Goal: Find specific page/section: Find specific page/section

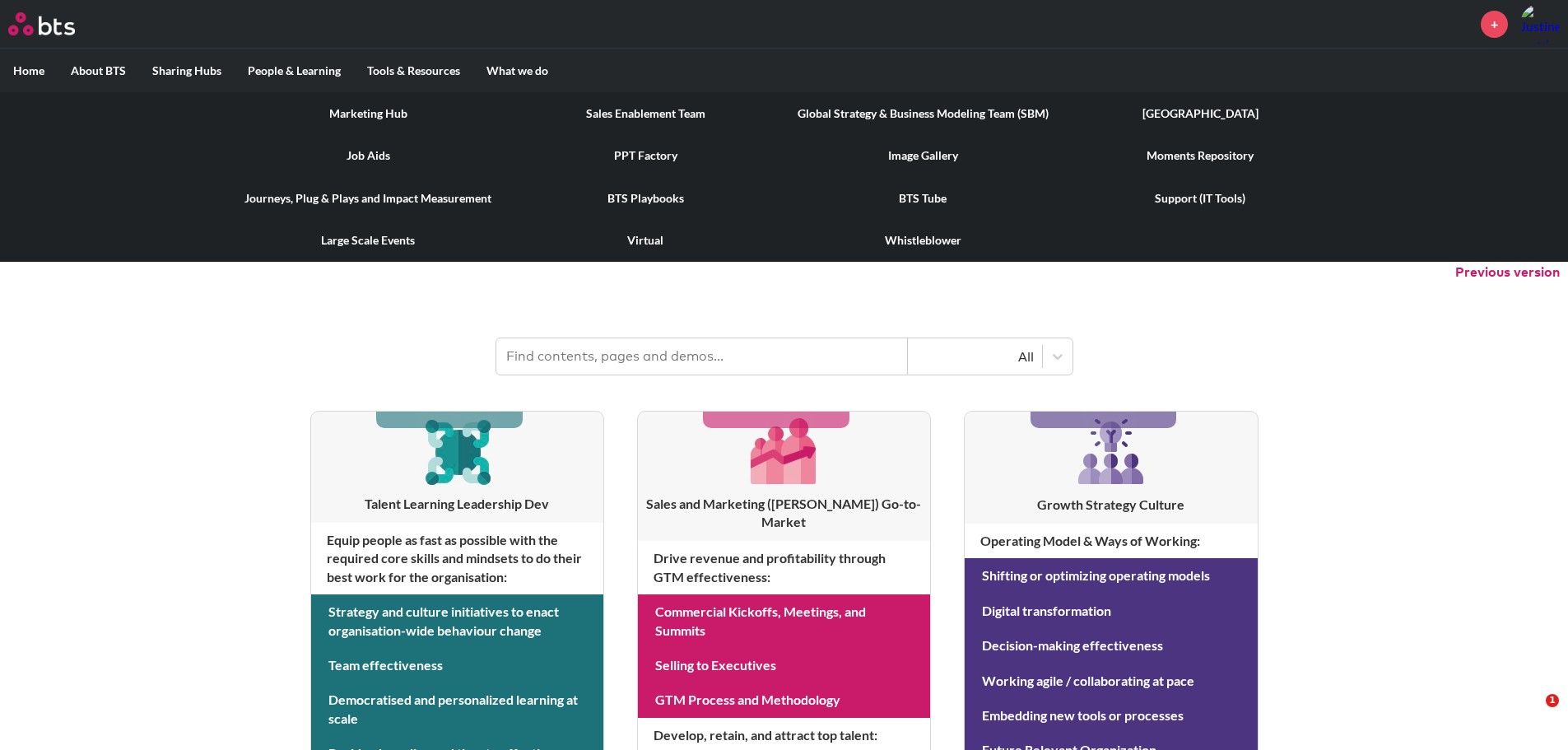
click at [644, 160] on link "PPT Factory" at bounding box center [645, 156] width 277 height 43
click at [393, 234] on link "Large Scale Events" at bounding box center [368, 241] width 277 height 43
click at [1188, 162] on link "Moments Repository" at bounding box center [1200, 156] width 277 height 43
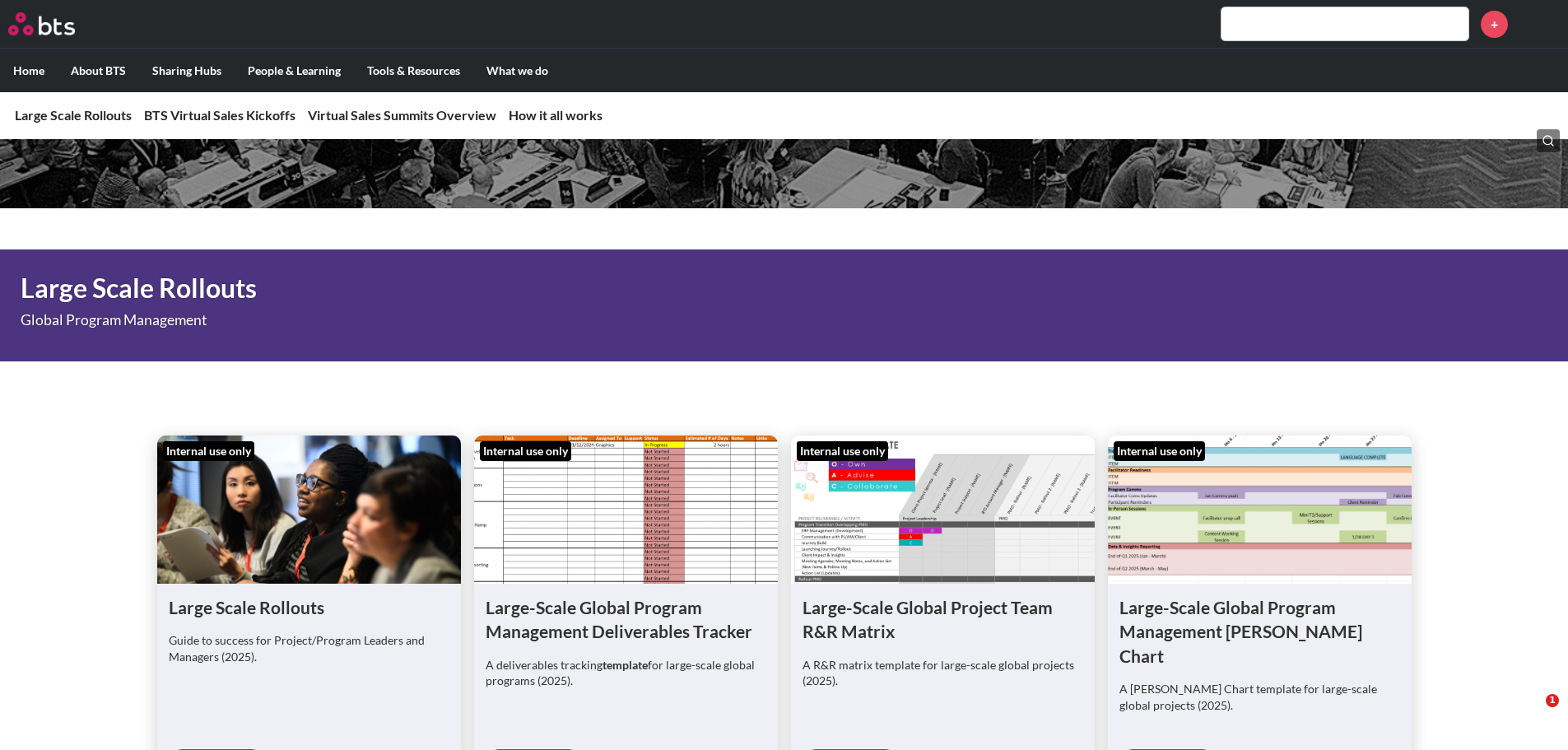
scroll to position [412, 0]
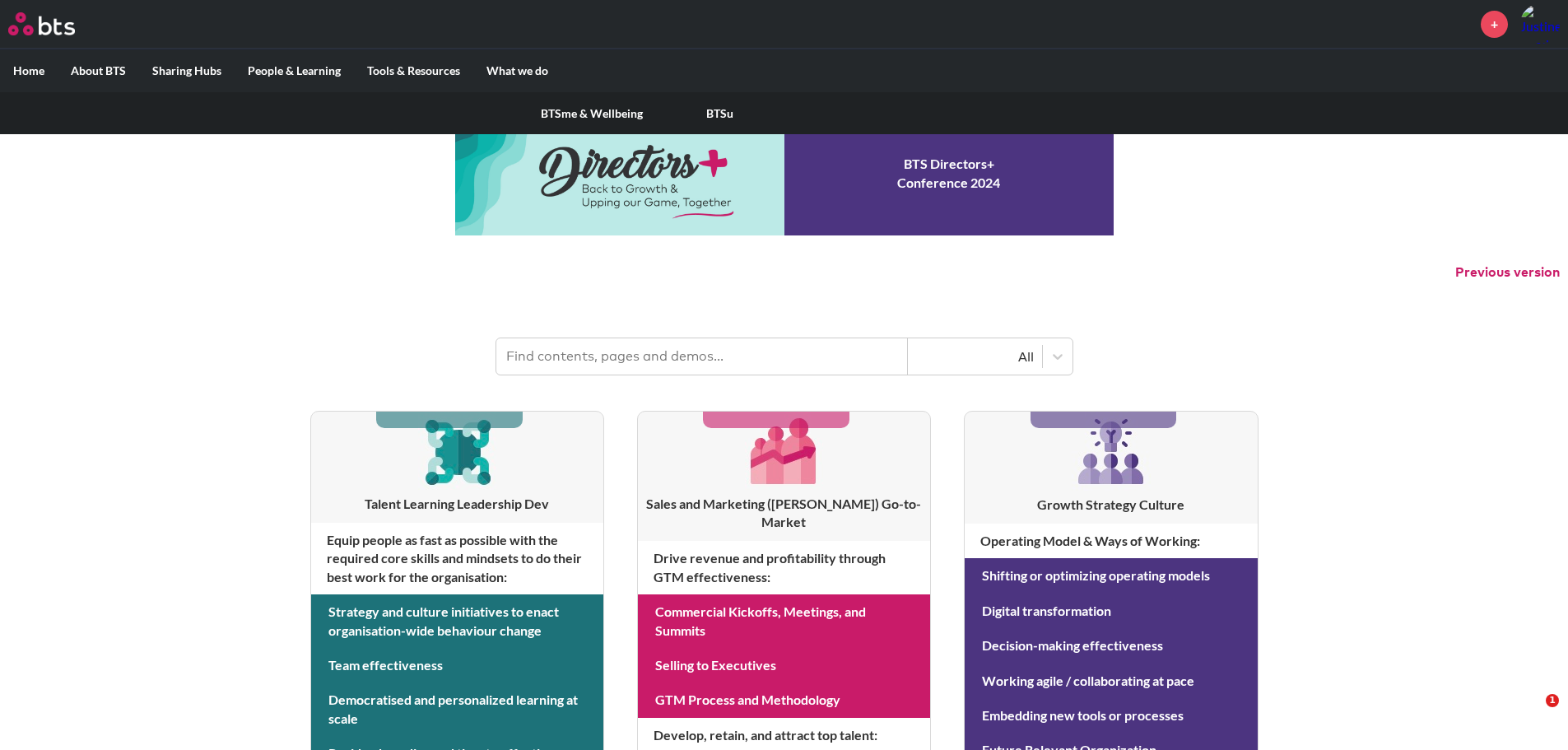
click at [293, 70] on label "People & Learning" at bounding box center [293, 72] width 119 height 43
click at [0, 0] on input "People & Learning" at bounding box center [0, 0] width 0 height 0
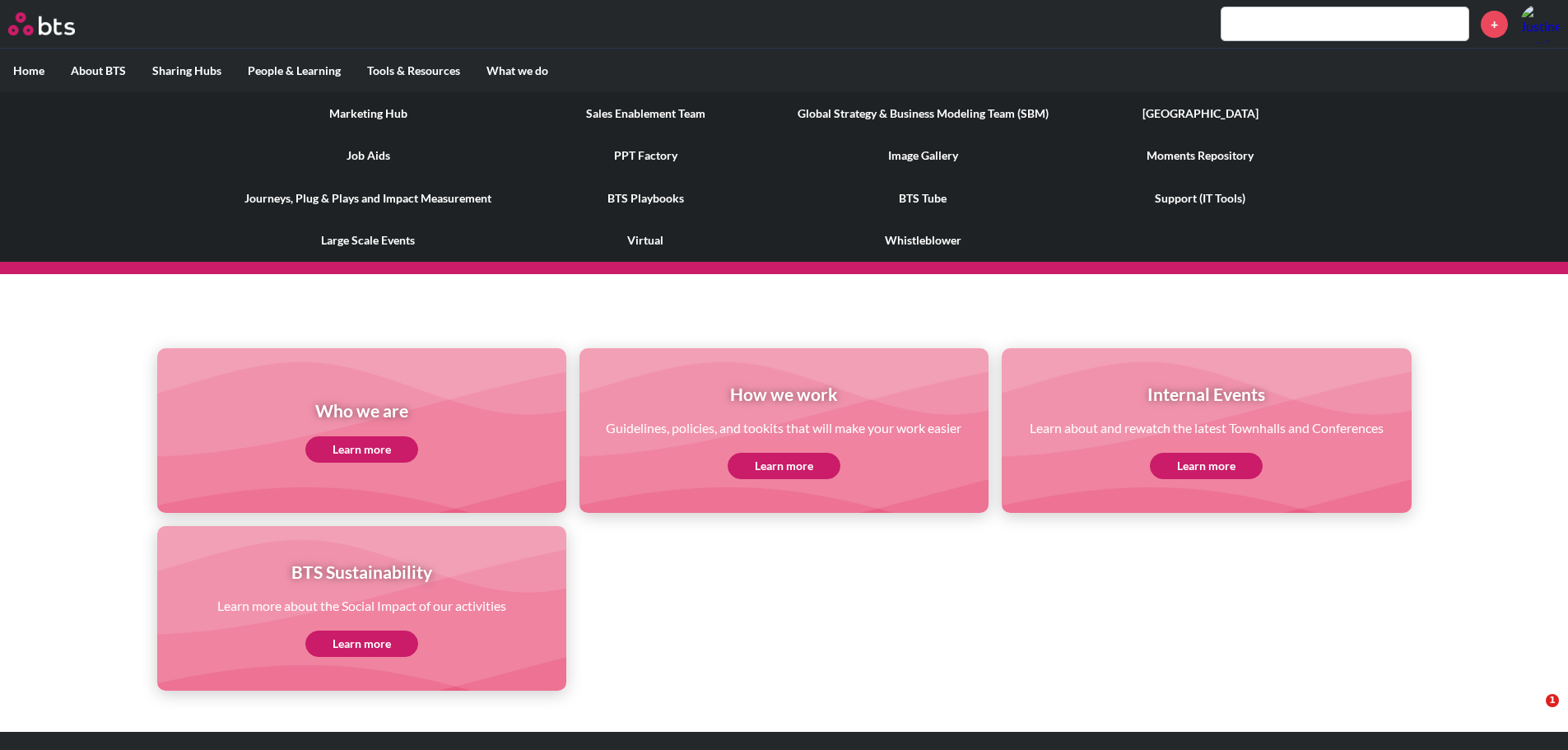
click at [388, 113] on link "Marketing Hub" at bounding box center [368, 114] width 277 height 43
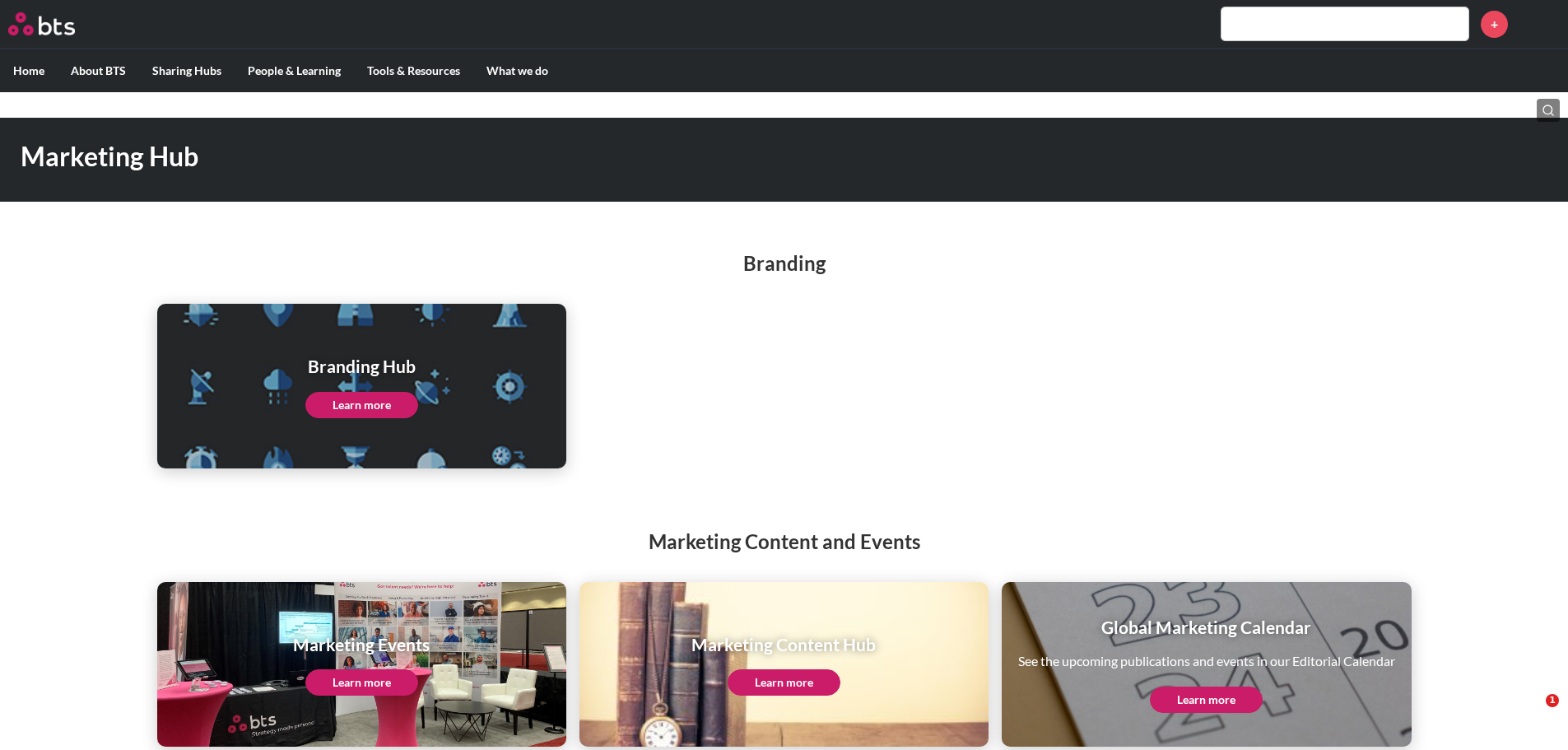
scroll to position [68, 0]
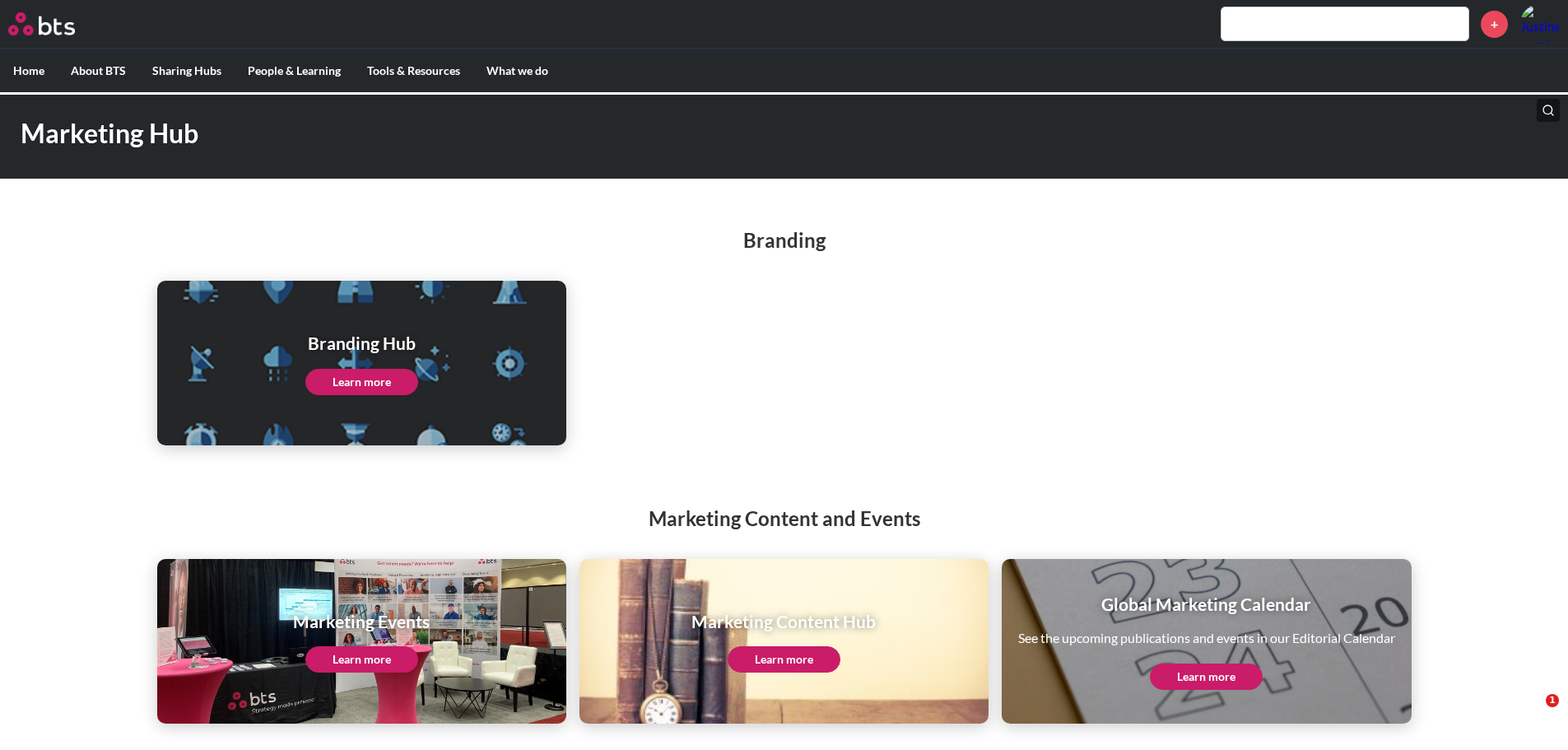
click at [404, 386] on link "Learn more" at bounding box center [362, 382] width 113 height 26
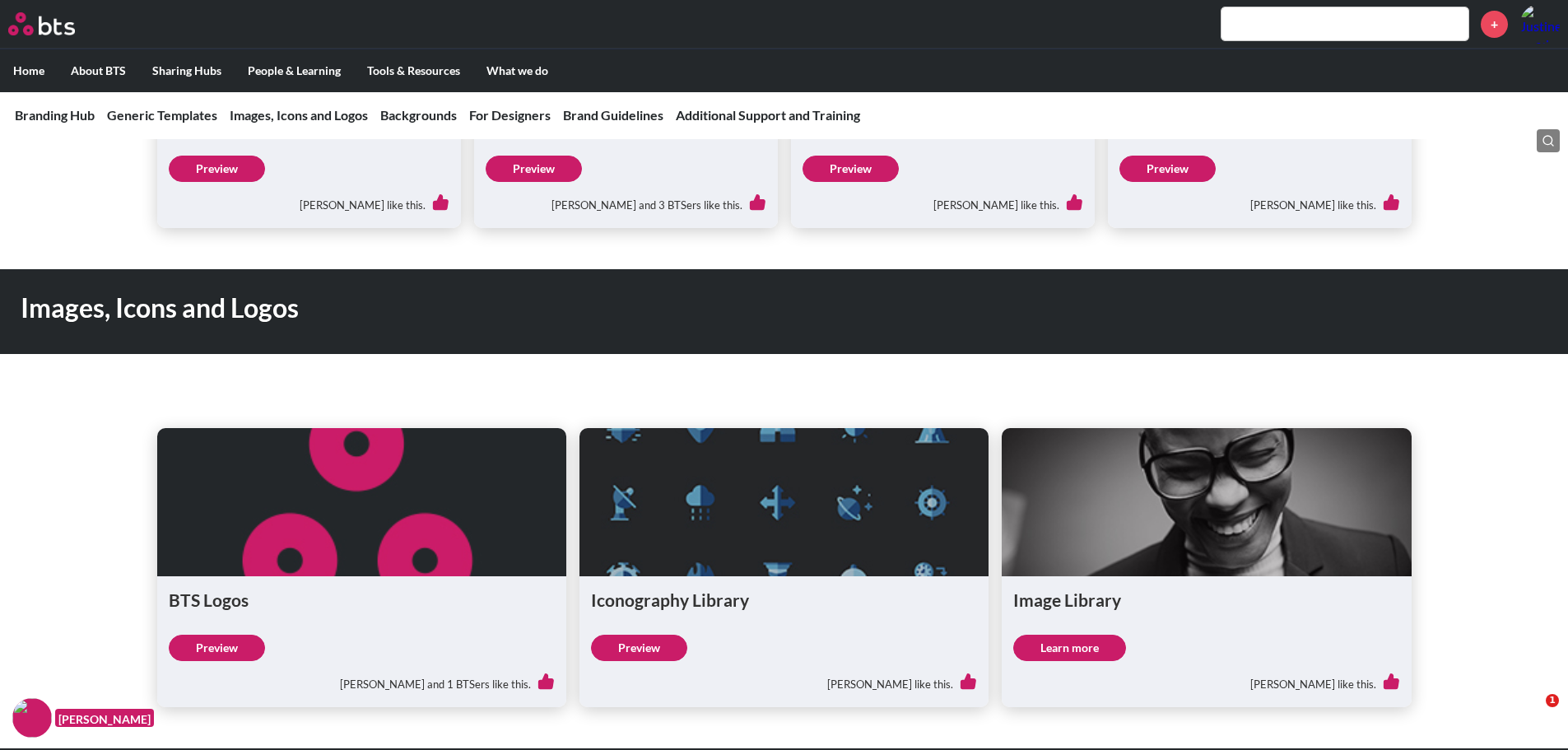
scroll to position [1153, 0]
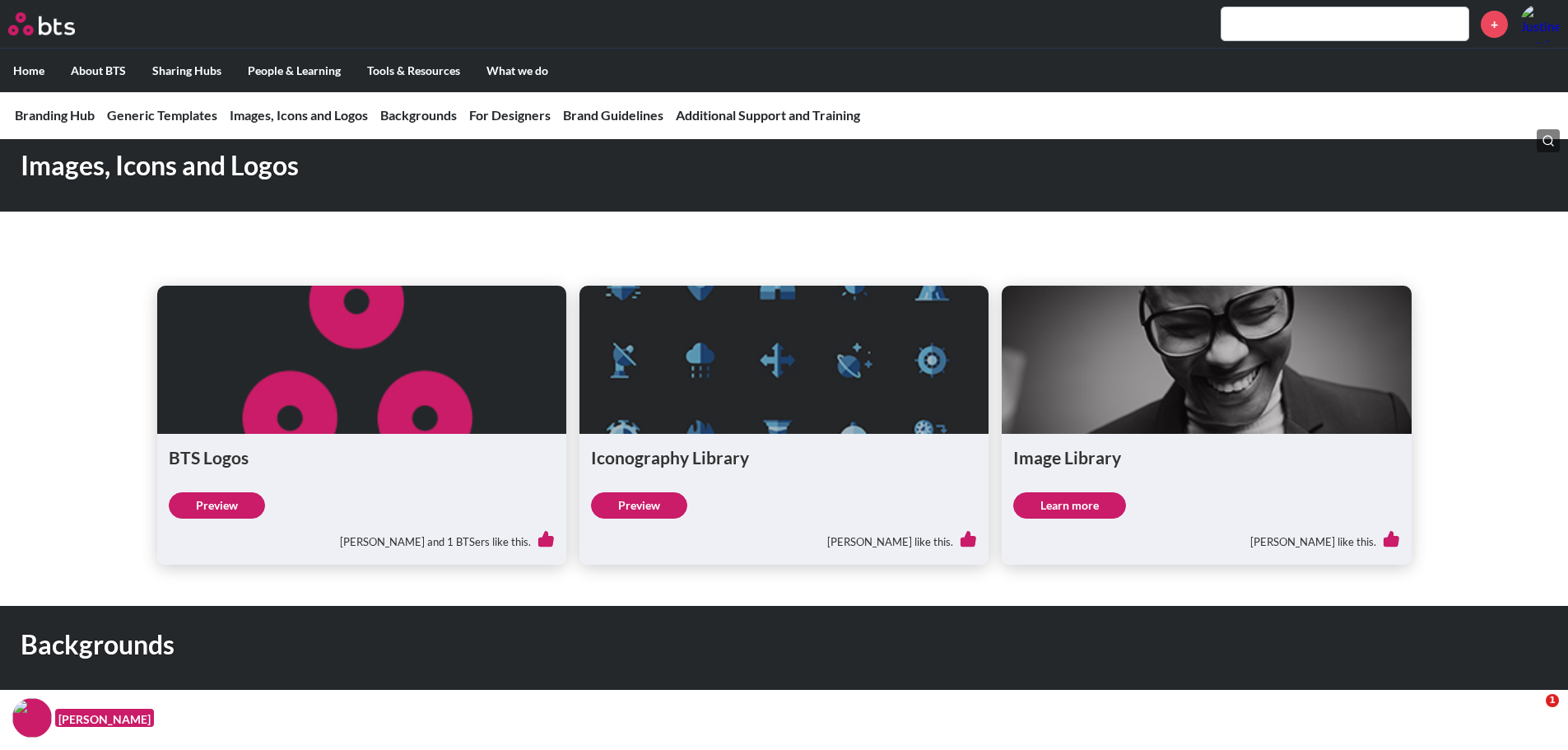
click at [1108, 515] on link "Learn more" at bounding box center [1069, 505] width 113 height 26
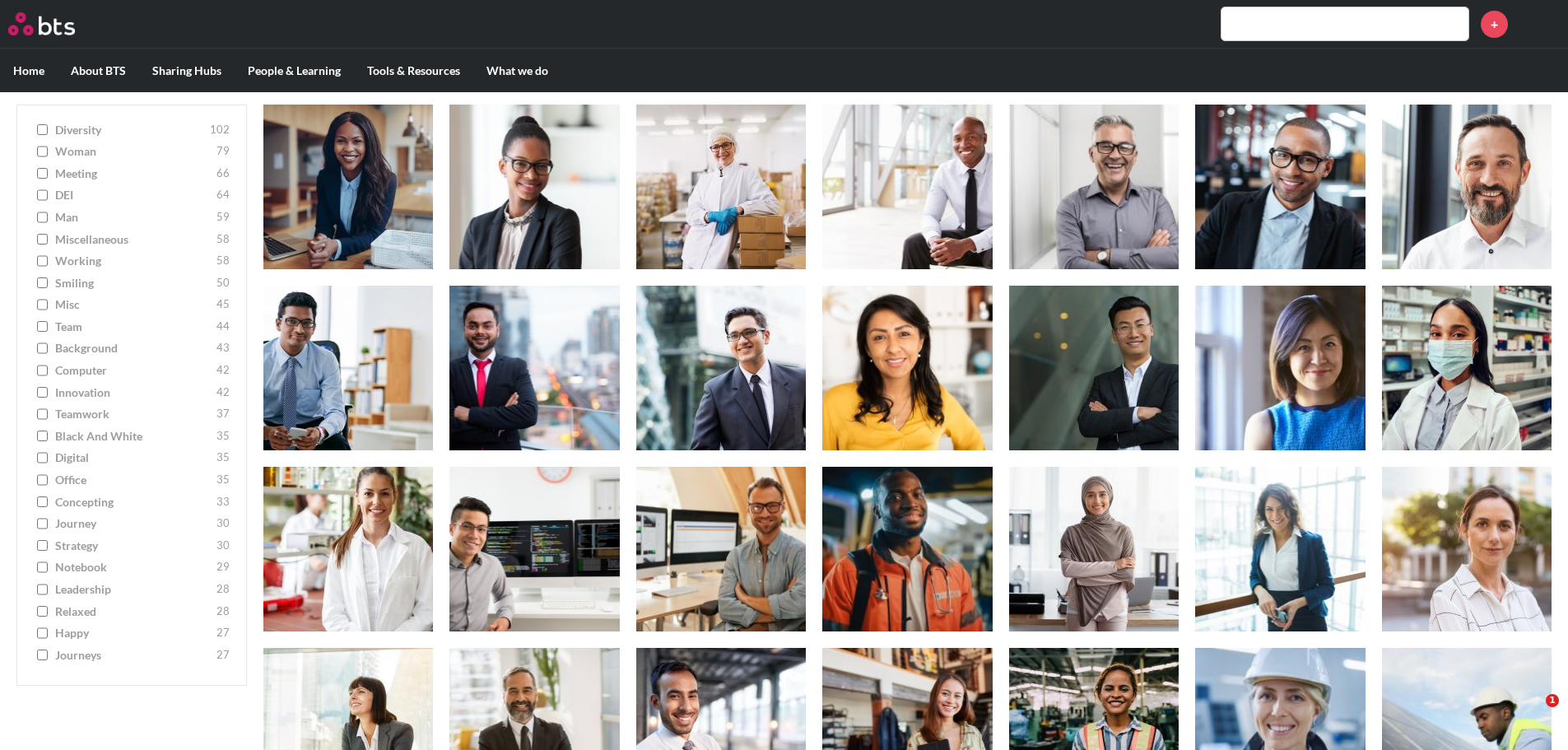
scroll to position [165, 0]
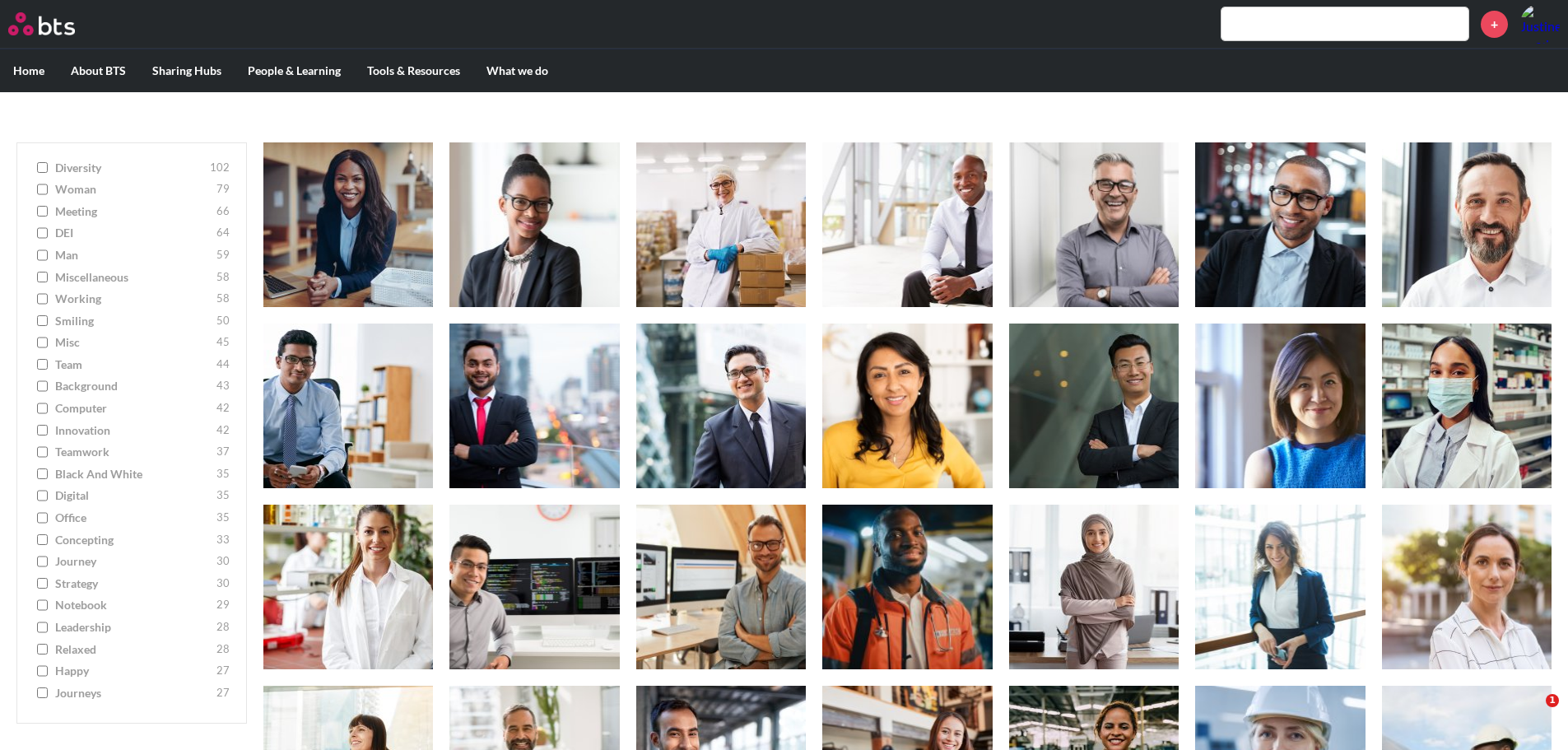
click at [40, 279] on input "miscellaneous 58" at bounding box center [41, 278] width 10 height 11
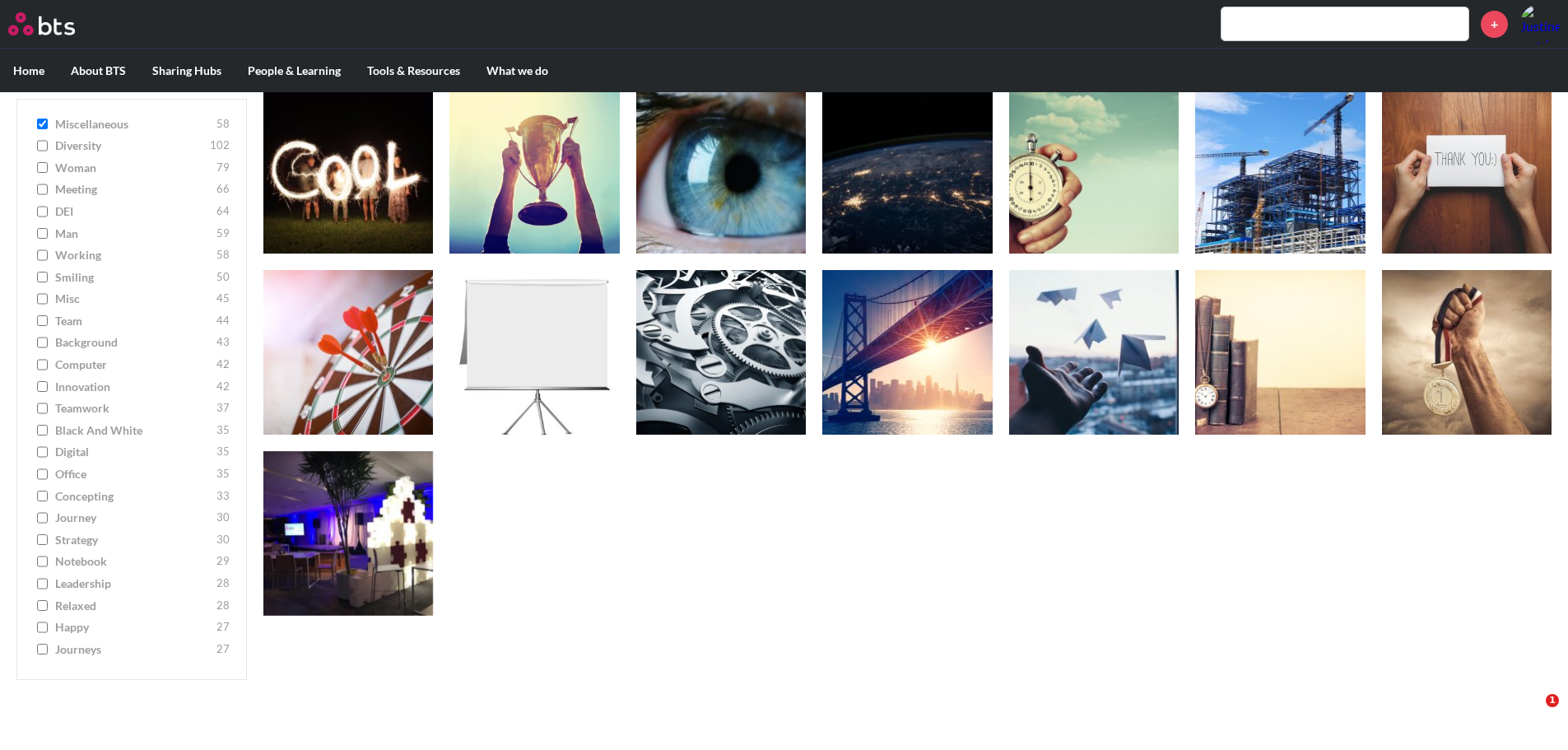
scroll to position [0, 0]
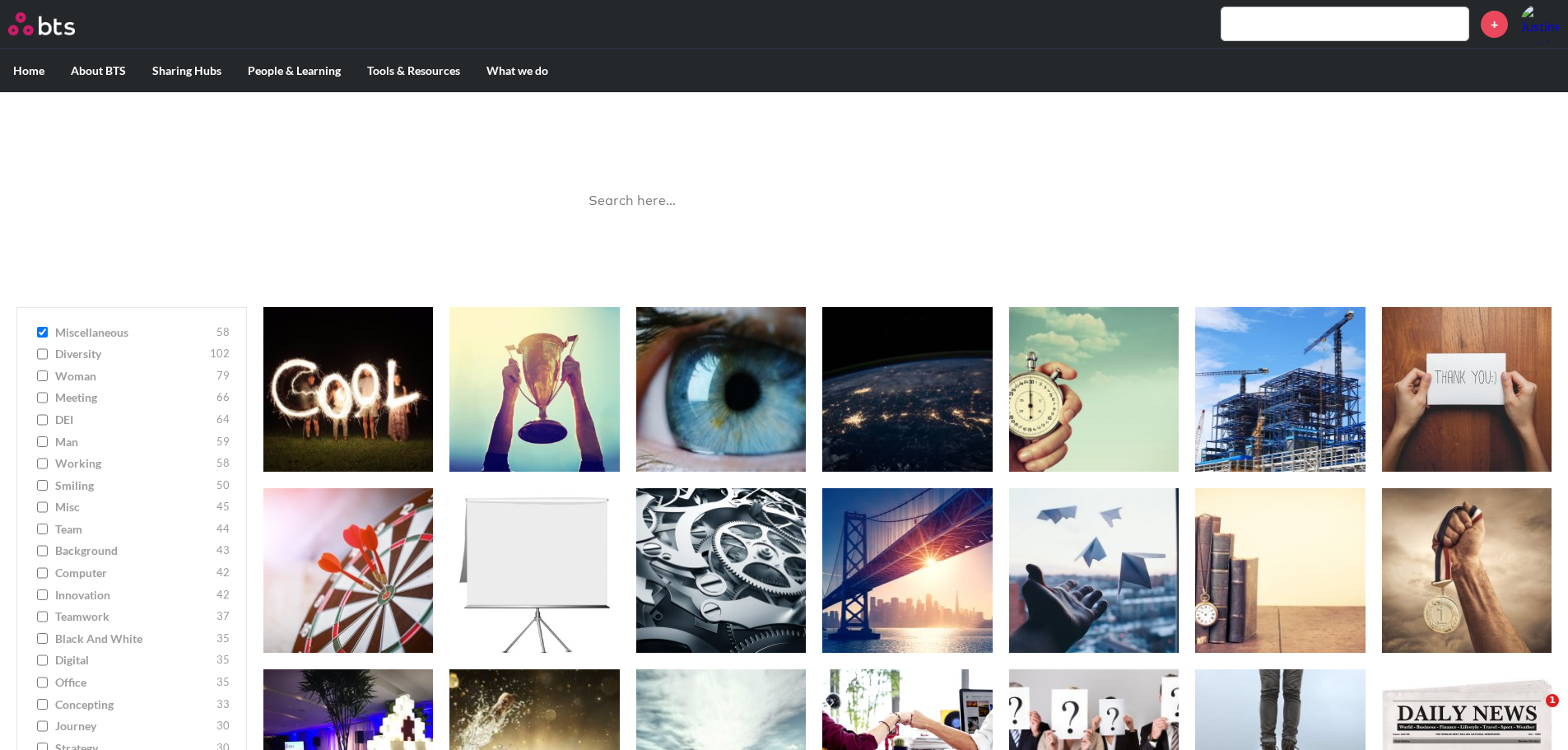
click at [41, 328] on input "miscellaneous 58" at bounding box center [41, 332] width 10 height 11
checkbox input "false"
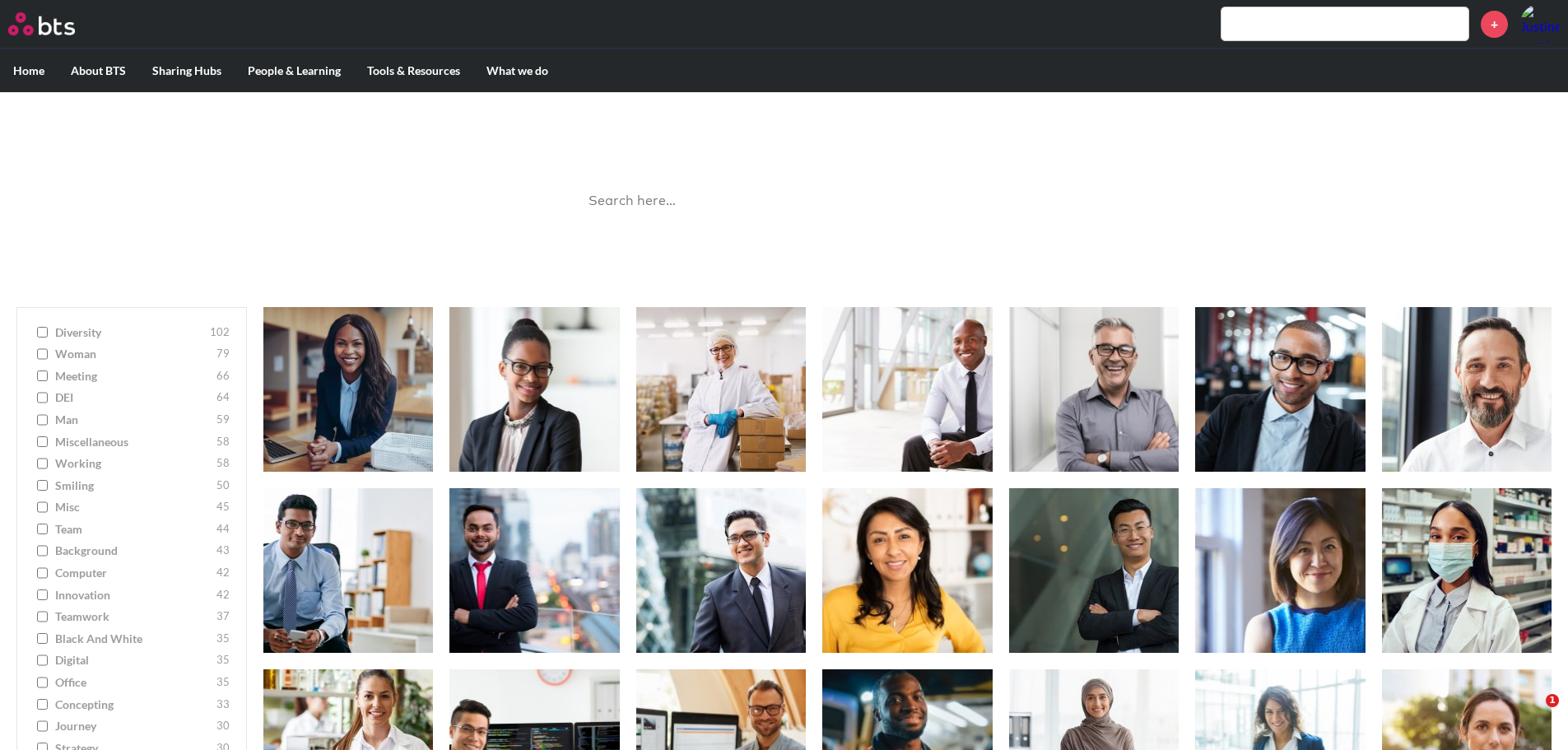
click at [41, 468] on input "working 58" at bounding box center [41, 464] width 10 height 11
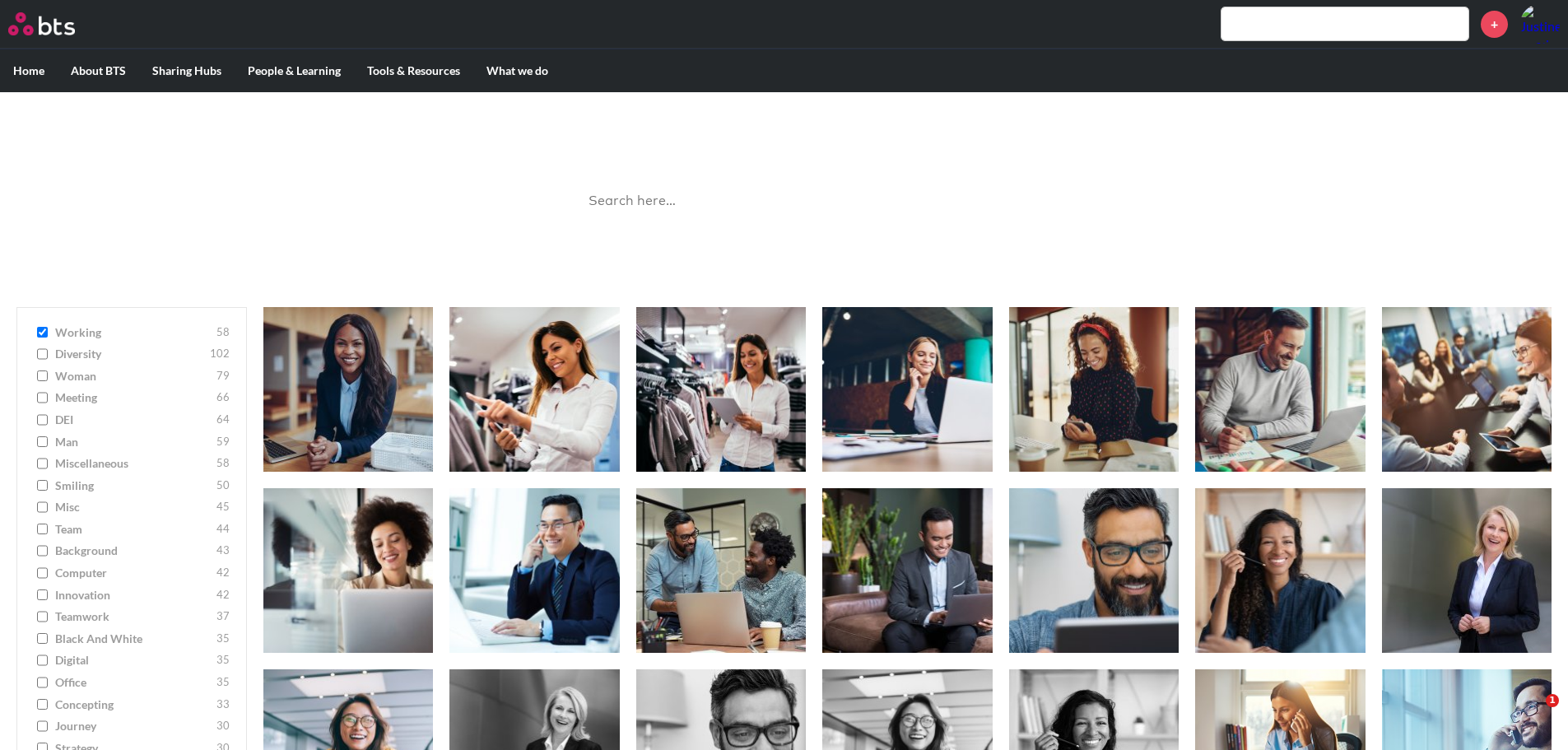
click at [43, 327] on input "working 58" at bounding box center [41, 332] width 10 height 11
checkbox input "false"
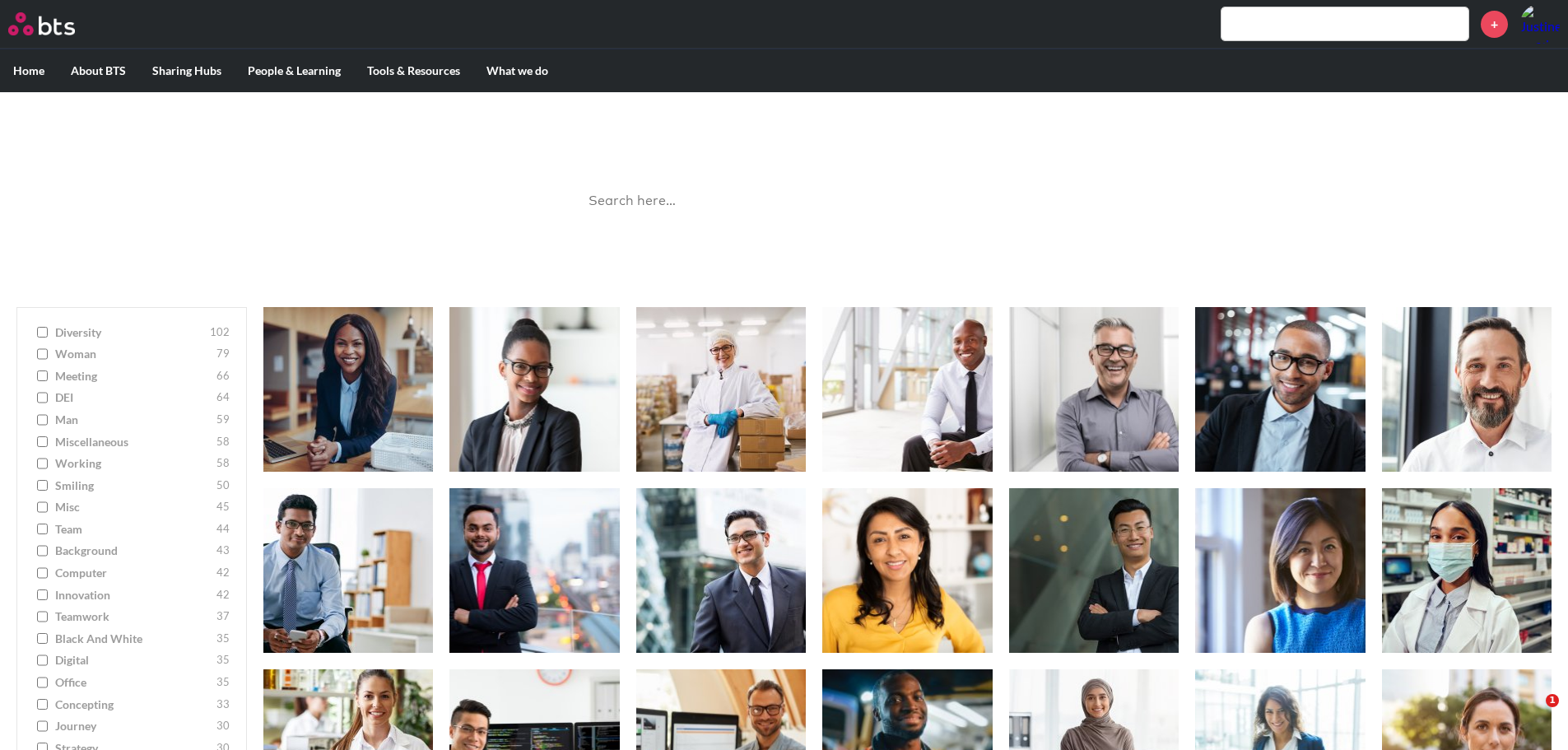
click at [704, 196] on input "search" at bounding box center [784, 201] width 412 height 43
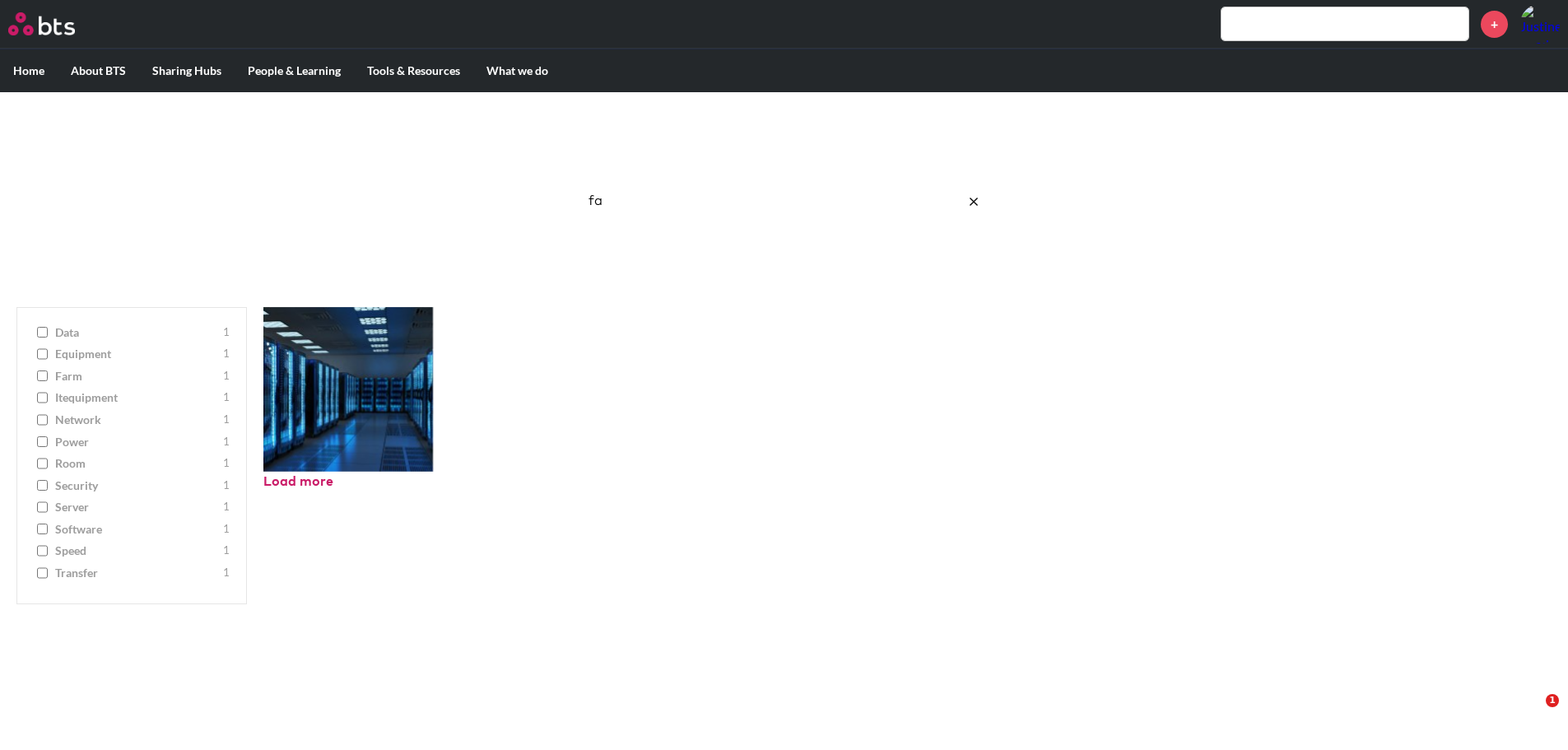
type input "f"
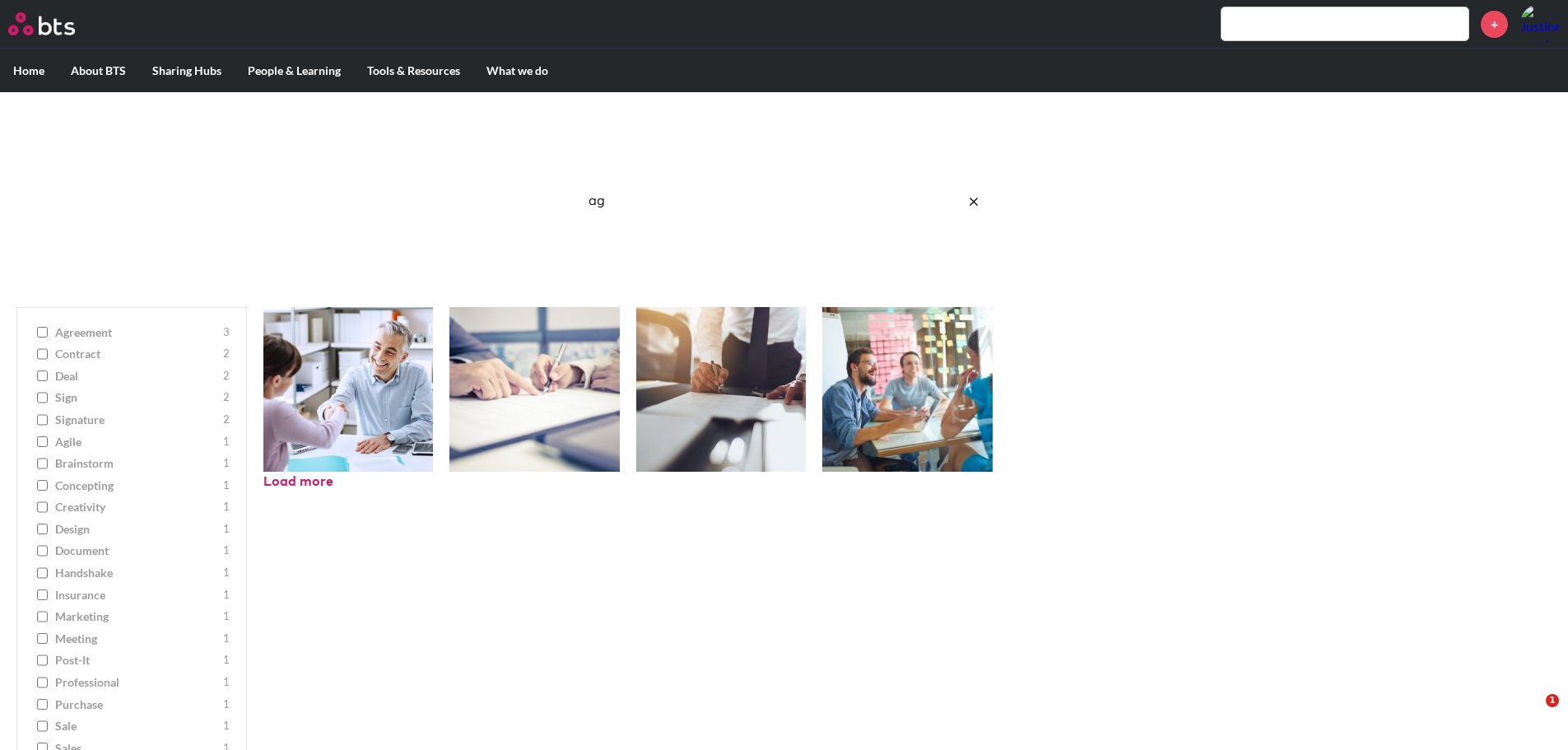
type input "a"
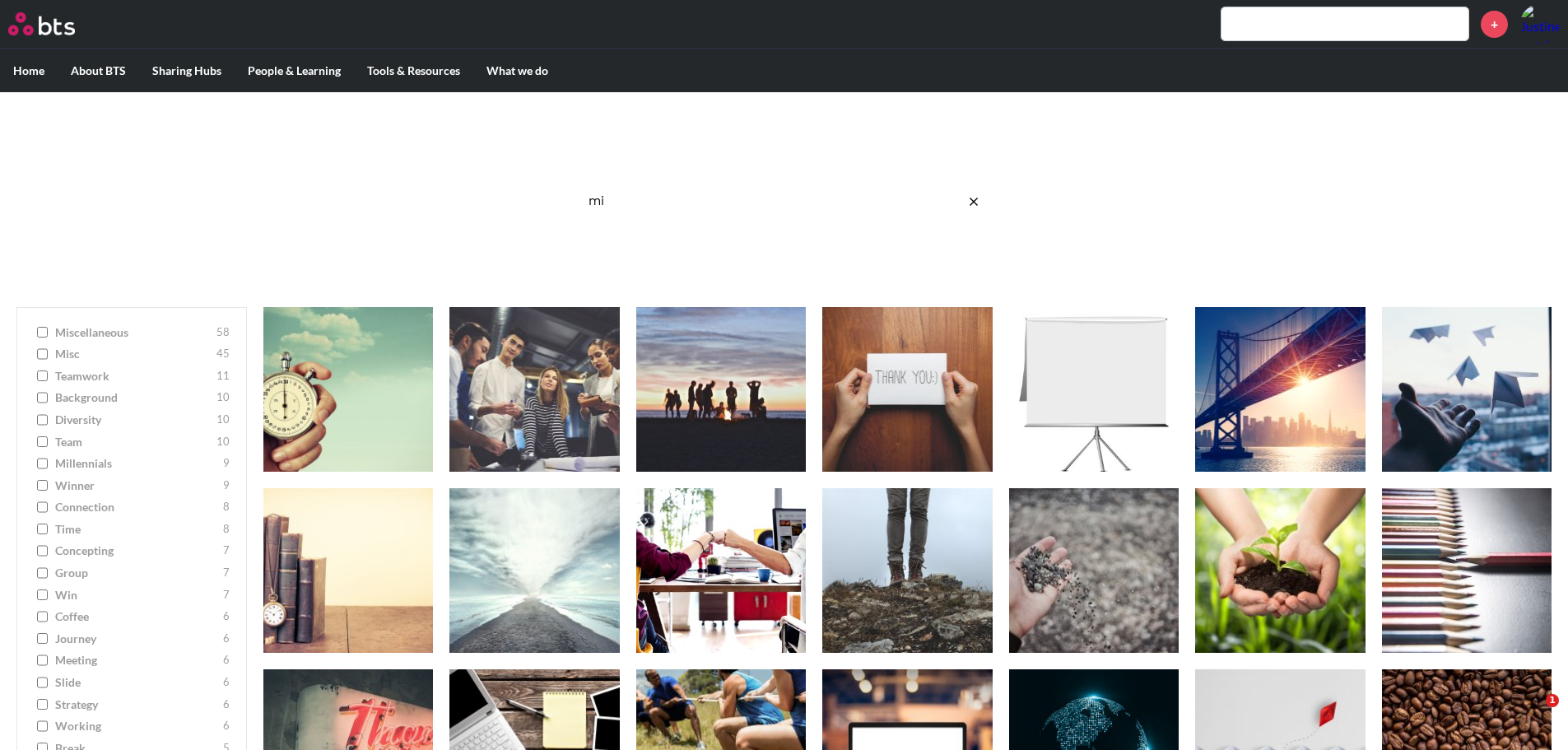
type input "m"
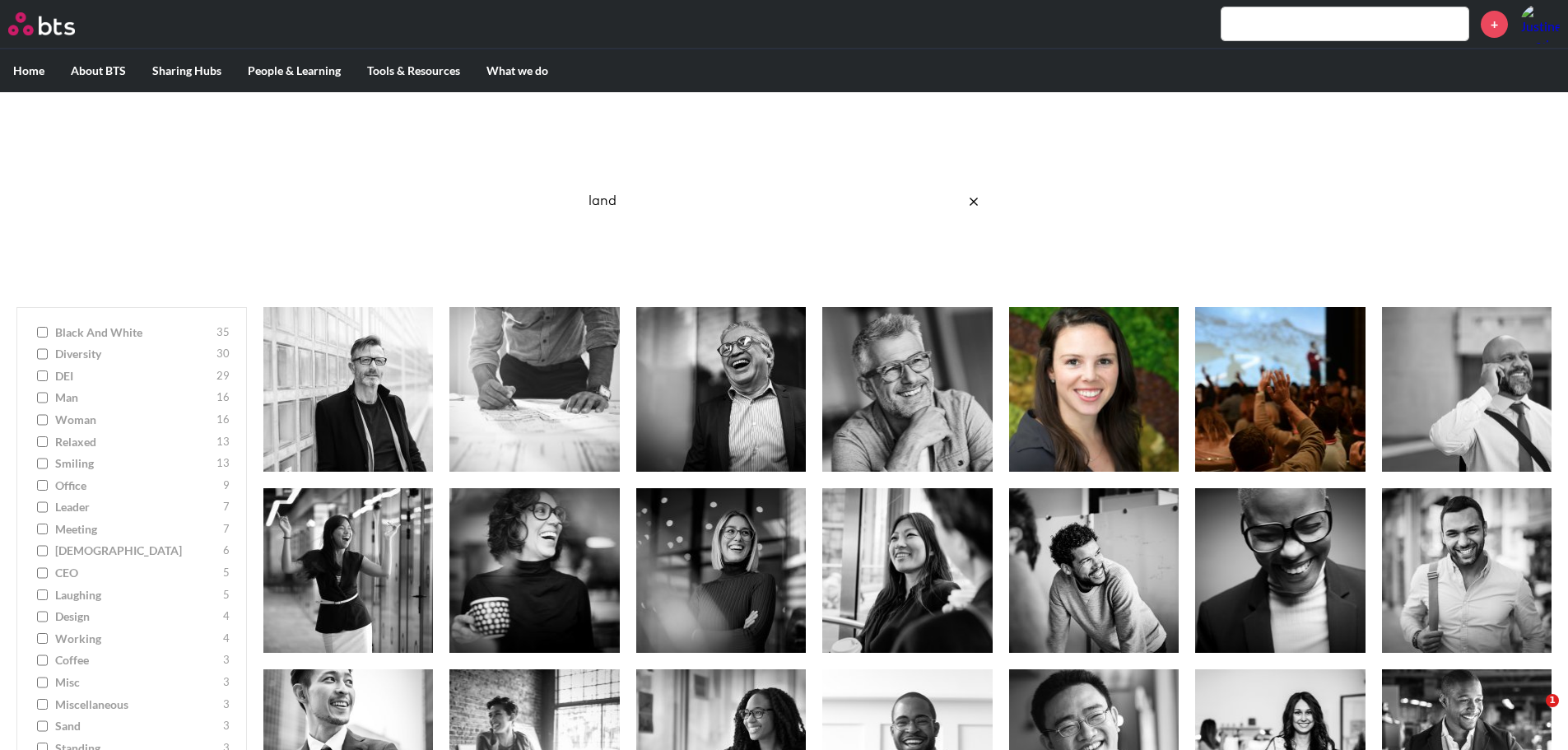
drag, startPoint x: 669, startPoint y: 202, endPoint x: 587, endPoint y: 200, distance: 82.0
click at [587, 200] on input "land" at bounding box center [784, 201] width 412 height 43
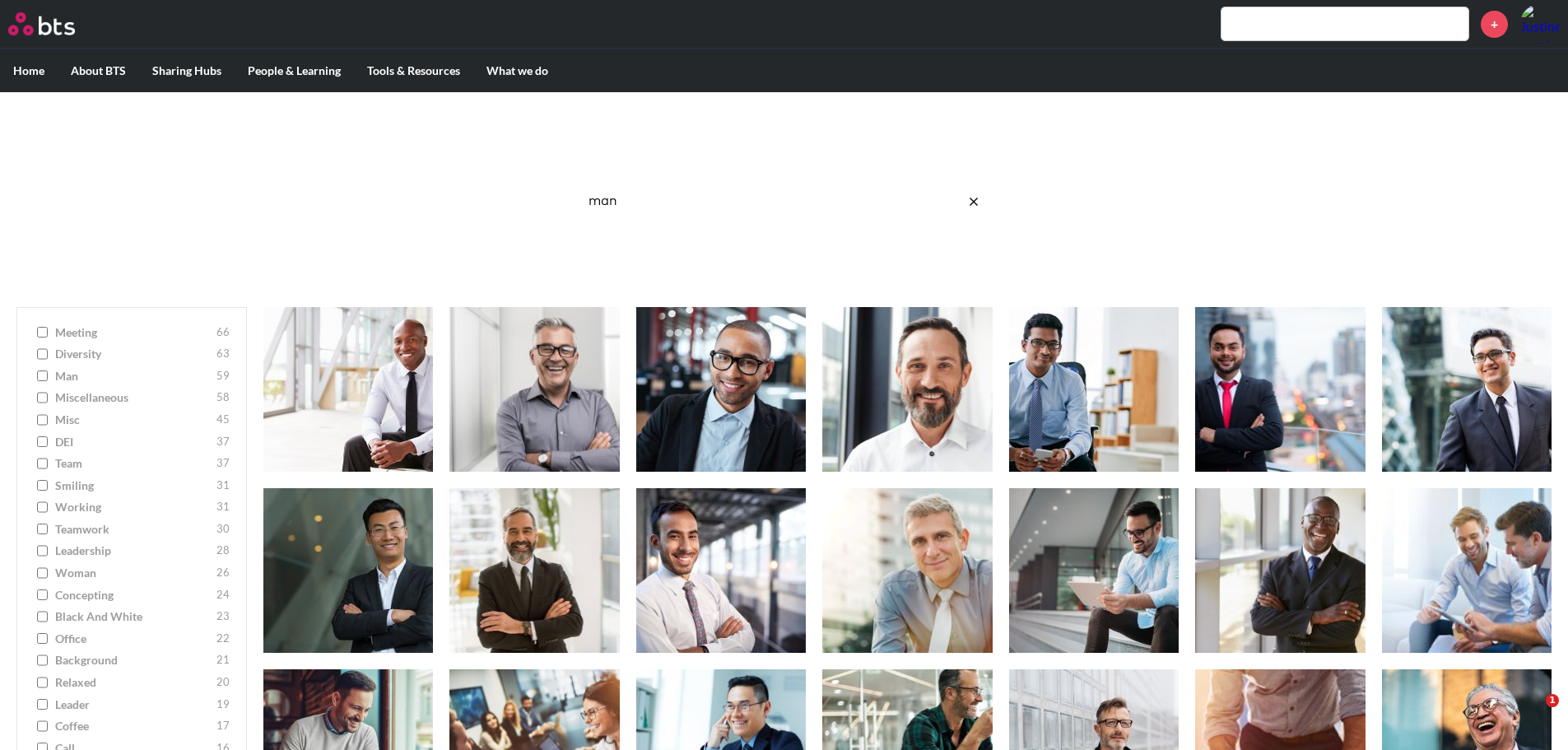
type input "man"
click button "submit" at bounding box center [0, 0] width 0 height 0
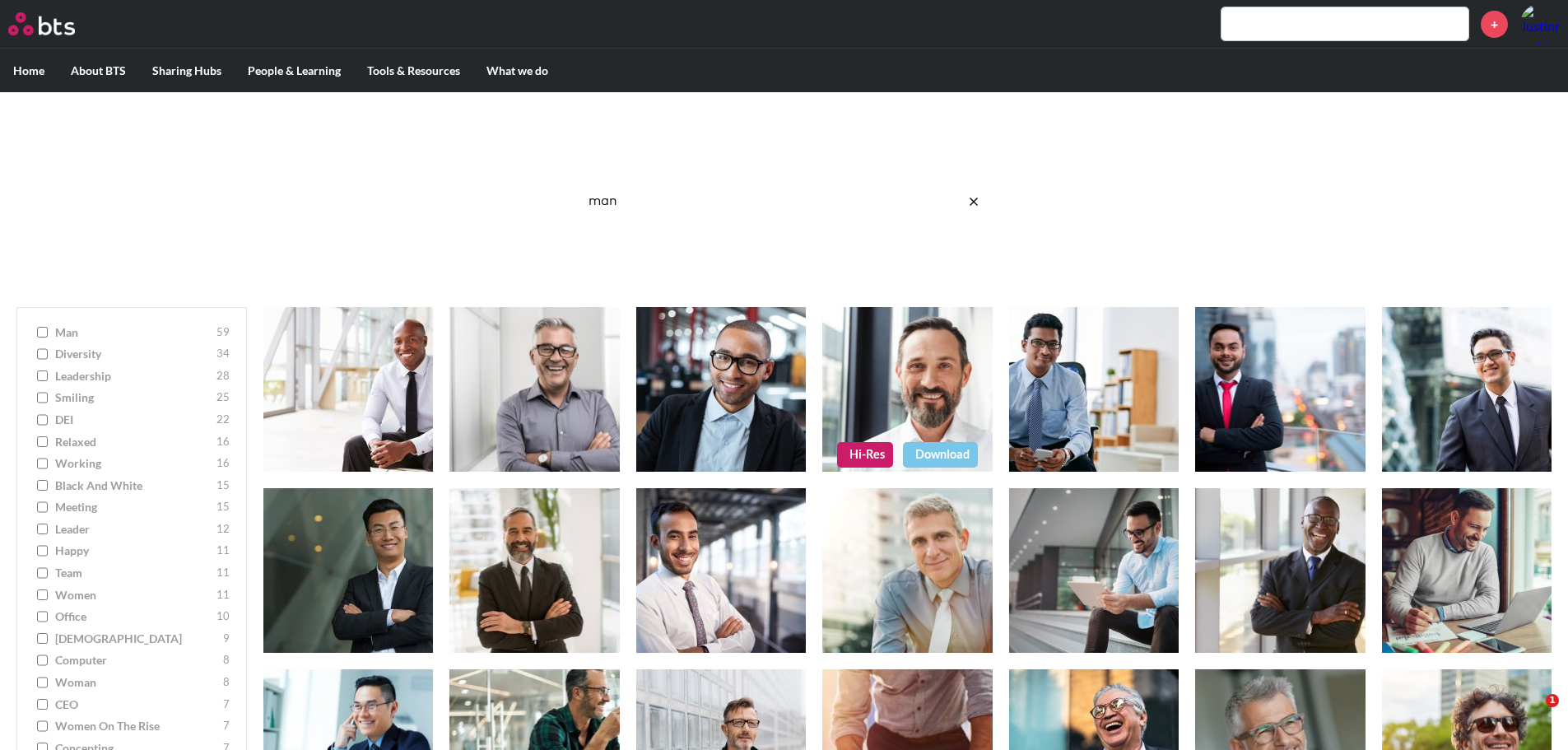
click at [884, 392] on figure at bounding box center [907, 389] width 169 height 165
click at [937, 411] on figure at bounding box center [907, 389] width 169 height 165
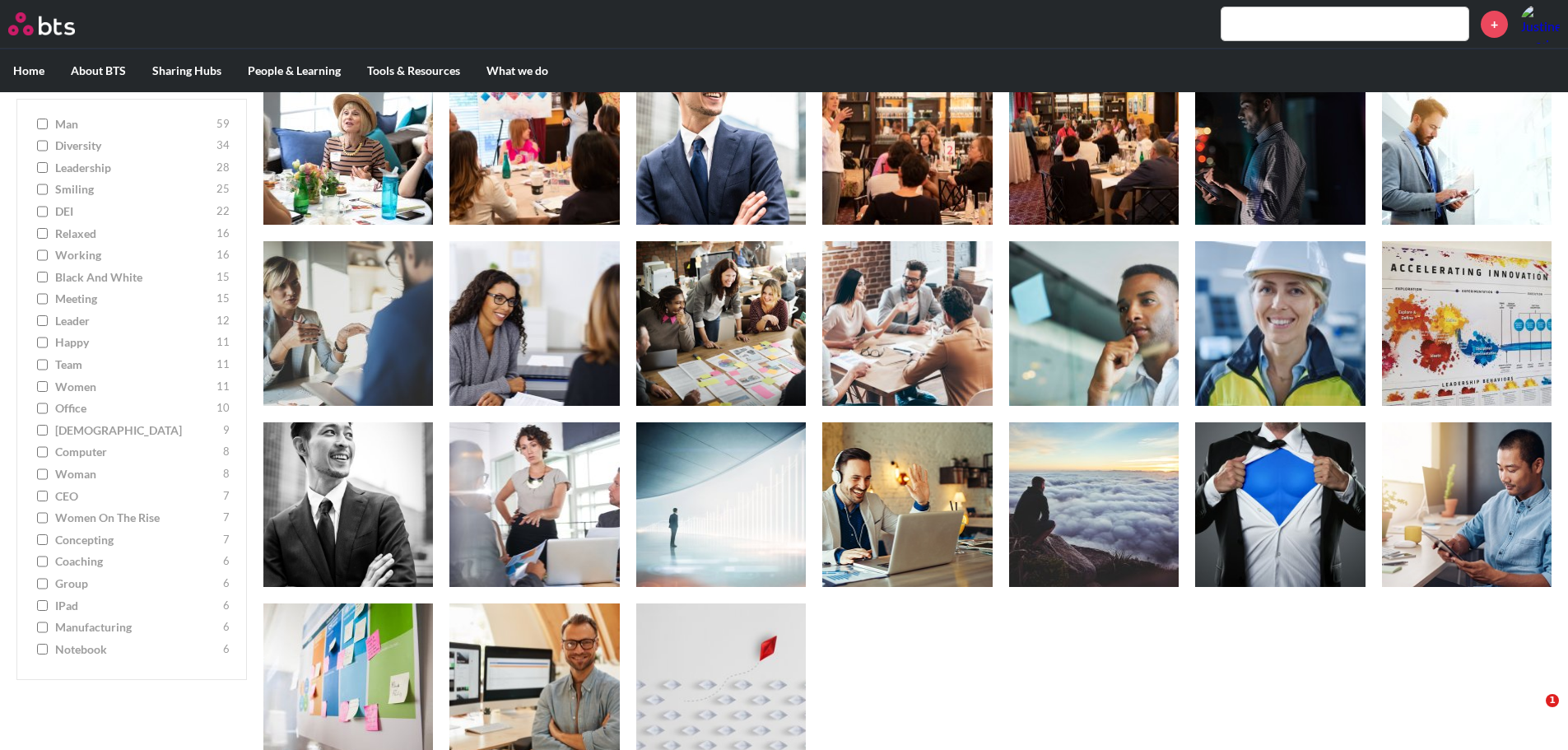
scroll to position [2030, 0]
